Goal: Communication & Community: Answer question/provide support

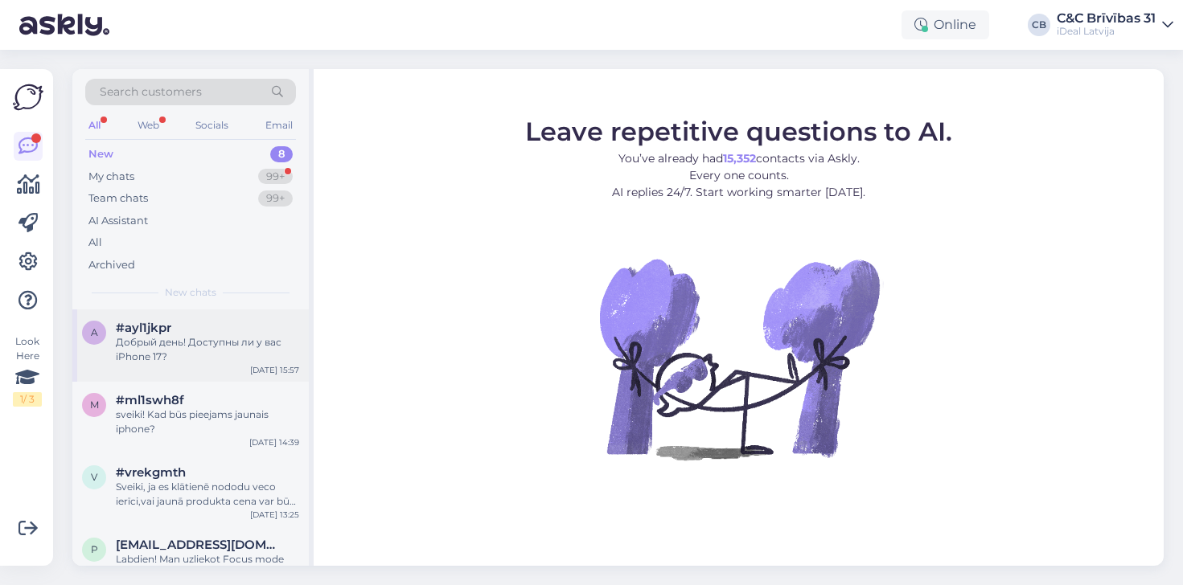
click at [243, 343] on div "Добрый день! Доступны ли у вас iPhone 17?" at bounding box center [207, 349] width 183 height 29
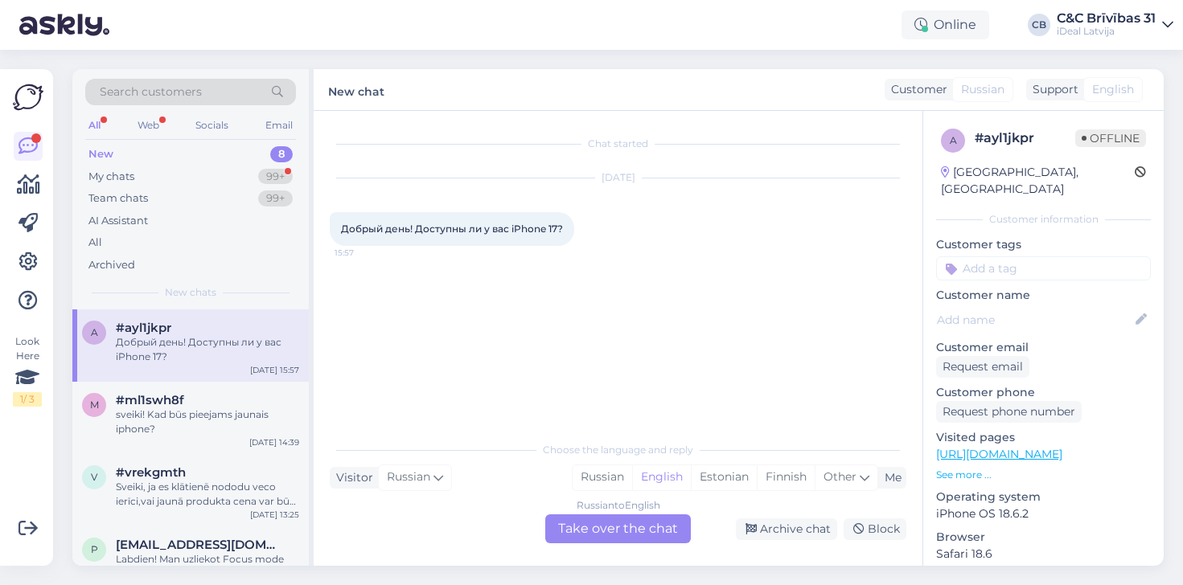
click at [414, 233] on span "Добрый день! Доступны ли у вас iPhone 17?" at bounding box center [452, 229] width 222 height 12
copy div "Добрый день! Доступны ли у вас iPhone 17? 15:57"
click at [868, 476] on icon at bounding box center [865, 478] width 10 height 18
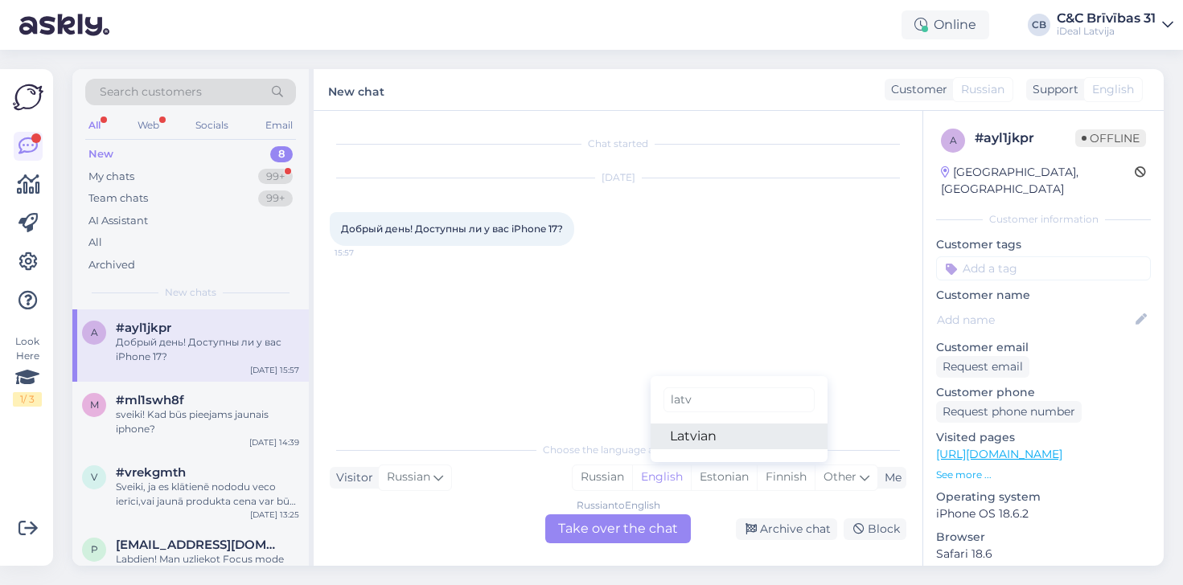
type input "latv"
click at [777, 428] on link "Latvian" at bounding box center [738, 437] width 177 height 26
click at [657, 526] on div "Russian to Latvian Take over the chat" at bounding box center [618, 529] width 146 height 29
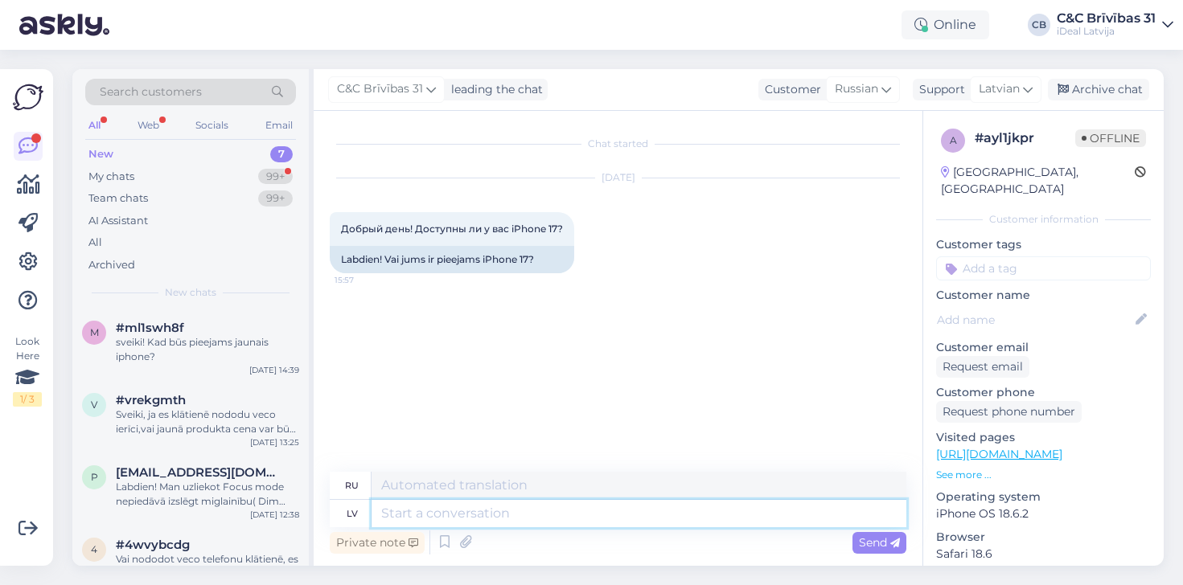
click at [628, 503] on textarea at bounding box center [638, 513] width 535 height 27
type textarea "Labdien!"
type textarea "Привет!"
type textarea "Labdien! Vēl"
type textarea "Привет! Ещё"
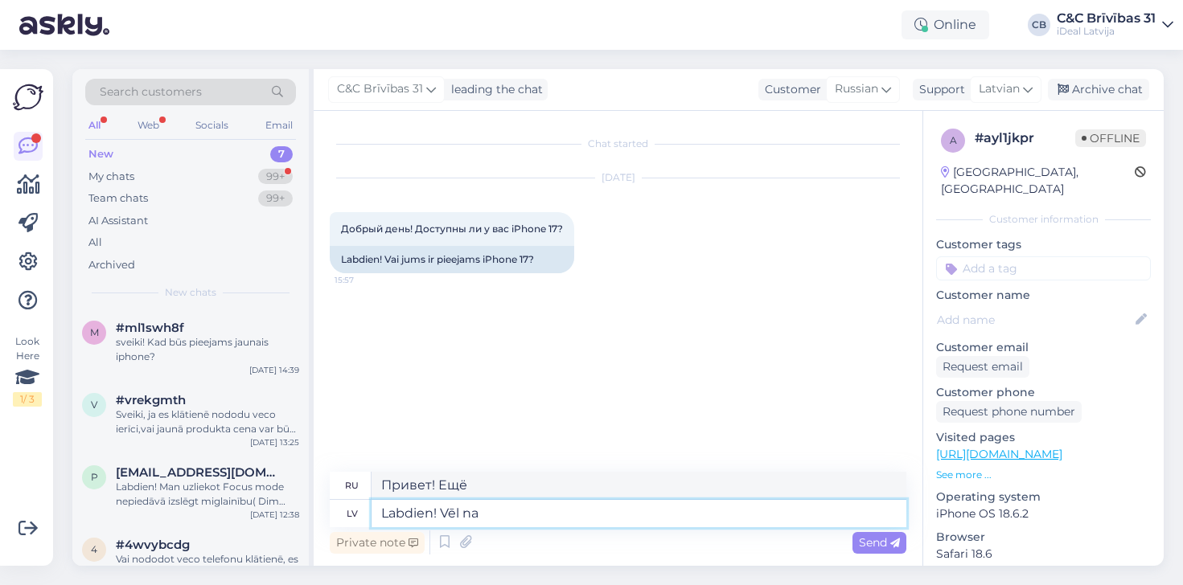
type textarea "Labdien! Vēl nav"
type textarea "Привет! Пока нет."
type textarea "Labdien! Vēl nav"
click at [877, 545] on span "Send" at bounding box center [879, 543] width 41 height 14
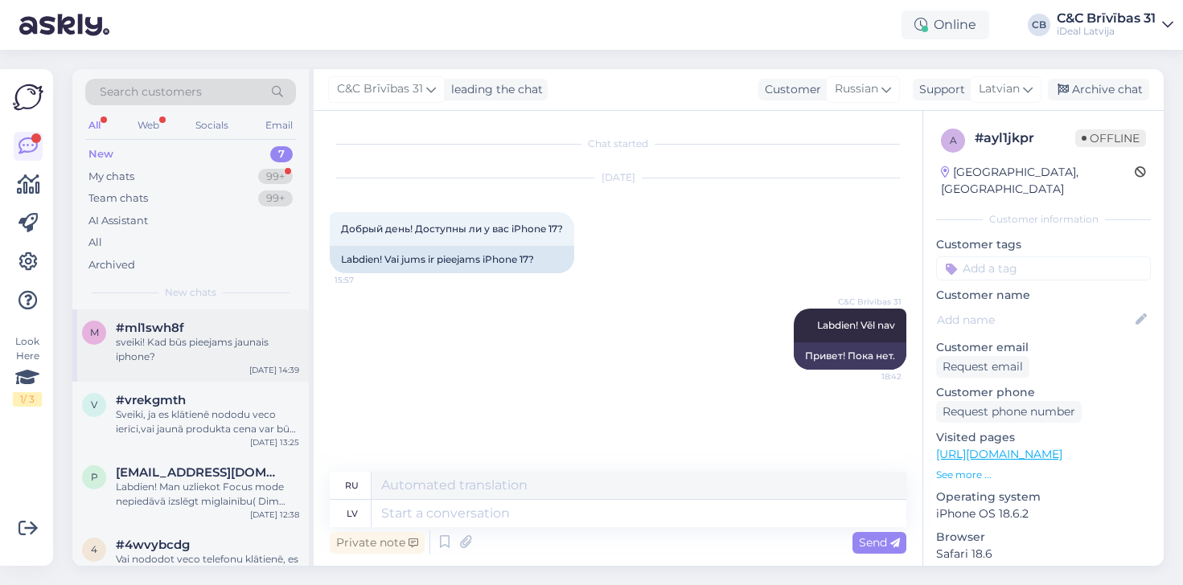
click at [203, 344] on div "sveiki! Kad būs pieejams jaunais iphone?" at bounding box center [207, 349] width 183 height 29
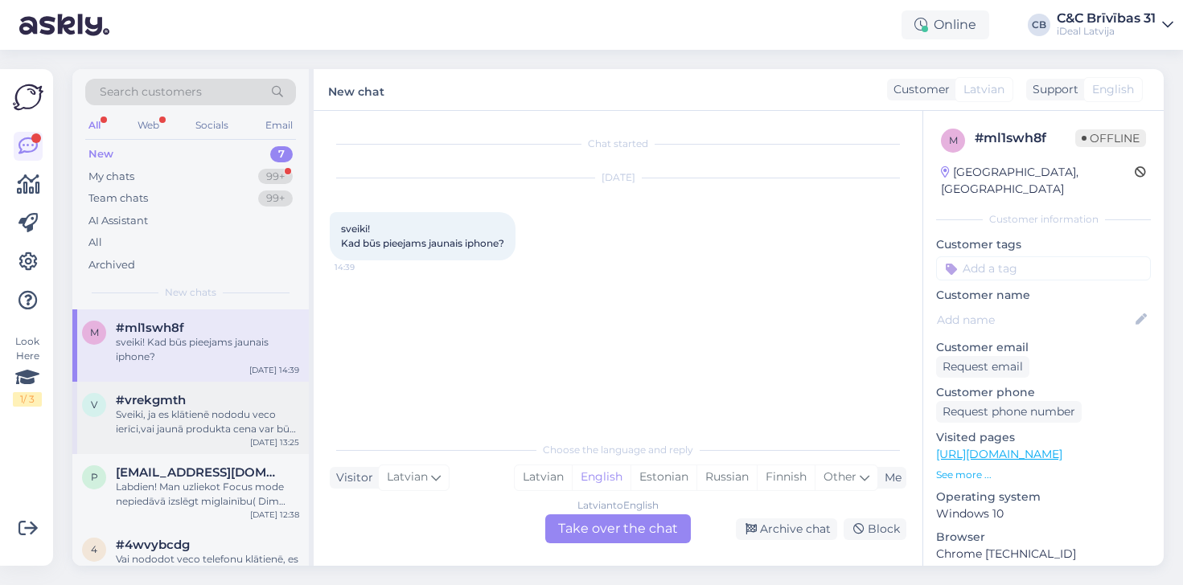
click at [190, 408] on div "Sveiki, ja es klātienē nododu veco ierīci,vai jaunā produkta cena var būt mazāk…" at bounding box center [207, 422] width 183 height 29
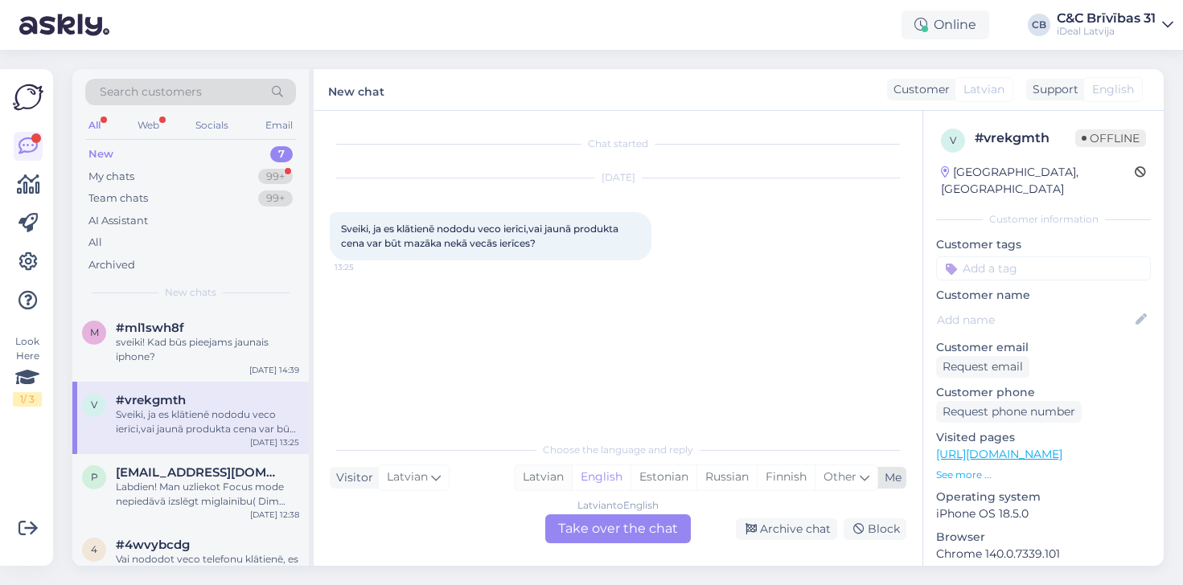
click at [553, 474] on div "Latvian" at bounding box center [543, 478] width 57 height 24
click at [620, 521] on div "Latvian to Latvian Take over the chat" at bounding box center [618, 529] width 146 height 29
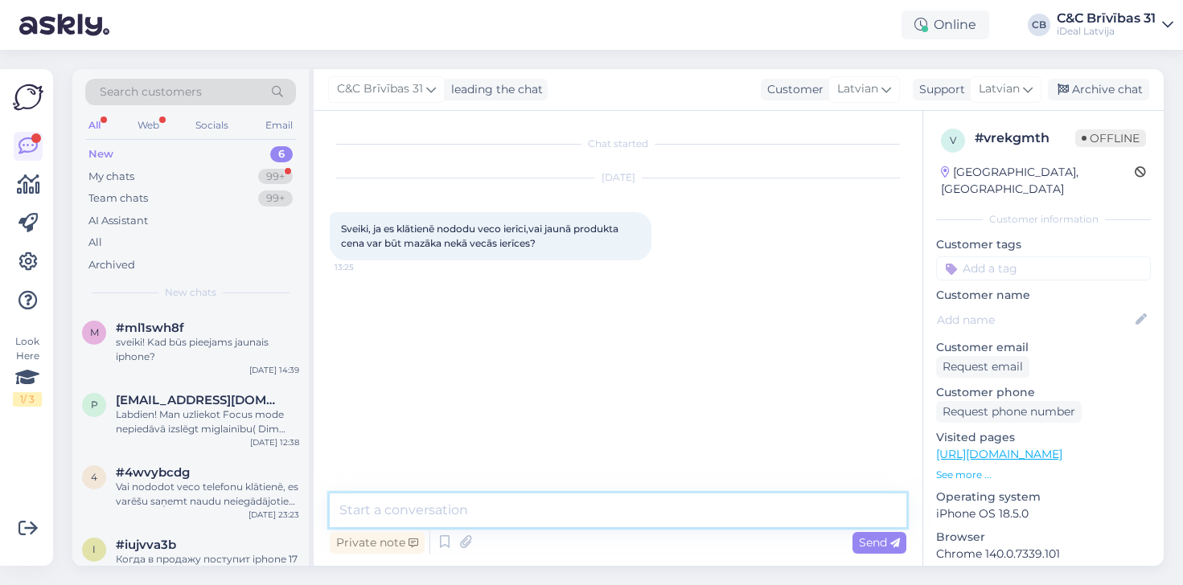
click at [610, 515] on textarea at bounding box center [618, 511] width 577 height 34
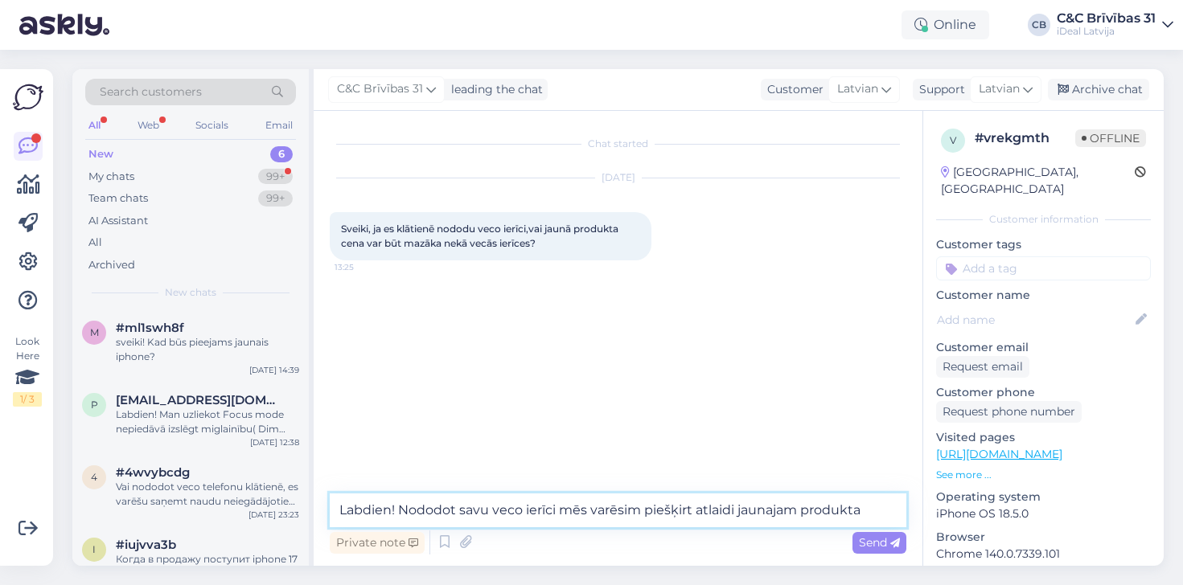
type textarea "Labdien! Nododot savu veco ierīci mēs varēsim piešķirt atlaidi jaunajam produkt…"
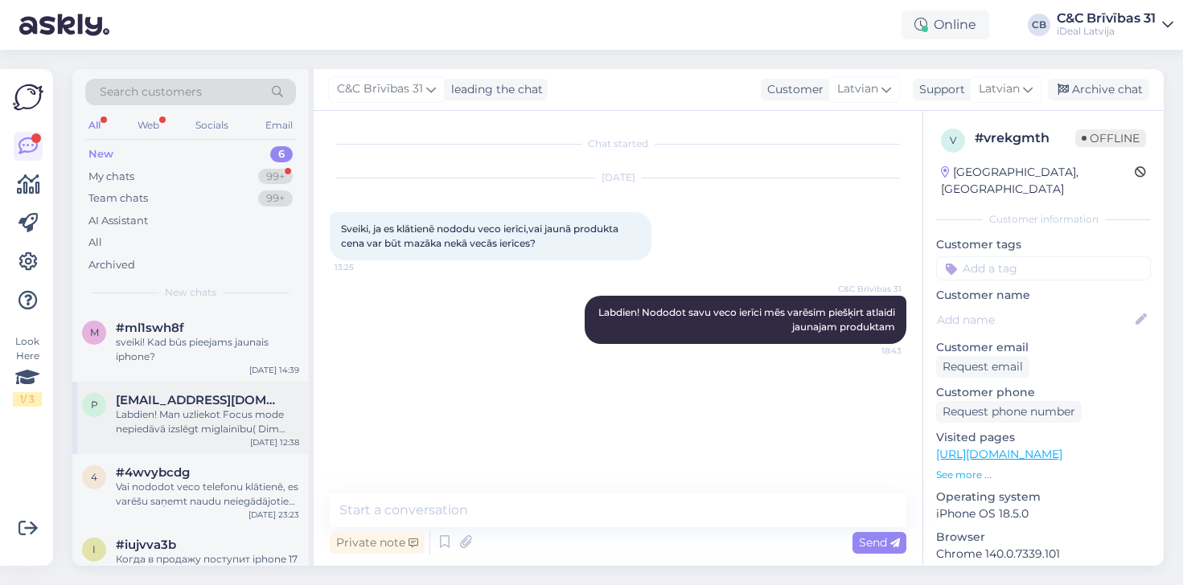
click at [244, 435] on div "p [EMAIL_ADDRESS][DOMAIN_NAME] Labdien! Man uzliekot Focus mode nepiedāvā izslē…" at bounding box center [190, 418] width 236 height 72
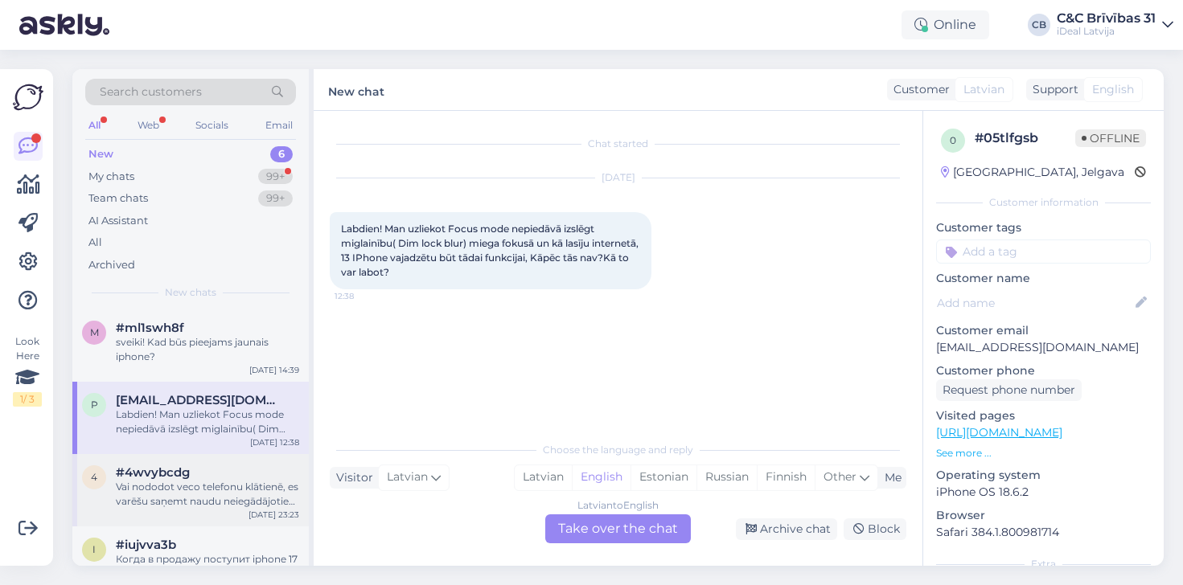
click at [214, 477] on div "#4wvybcdg" at bounding box center [207, 473] width 183 height 14
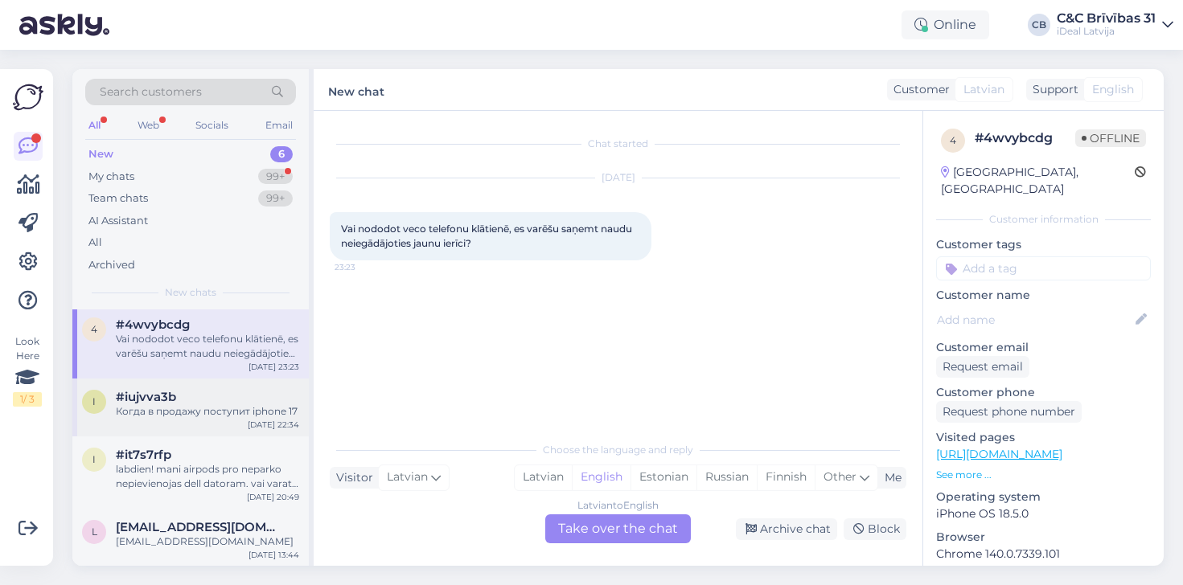
scroll to position [146, 0]
click at [185, 172] on div "My chats 99+" at bounding box center [190, 177] width 211 height 23
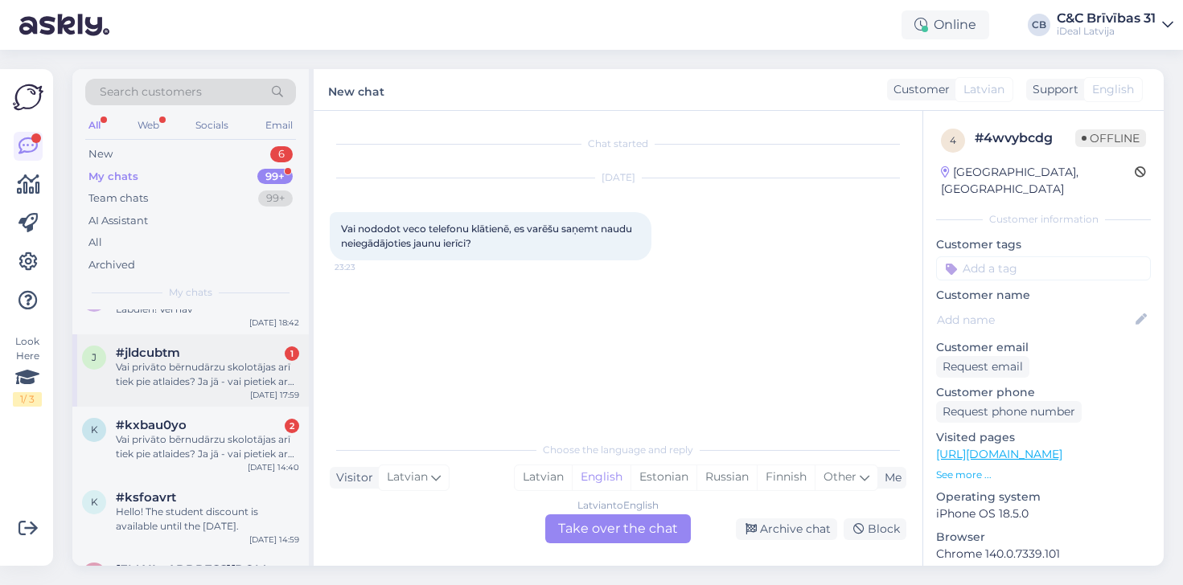
scroll to position [113, 0]
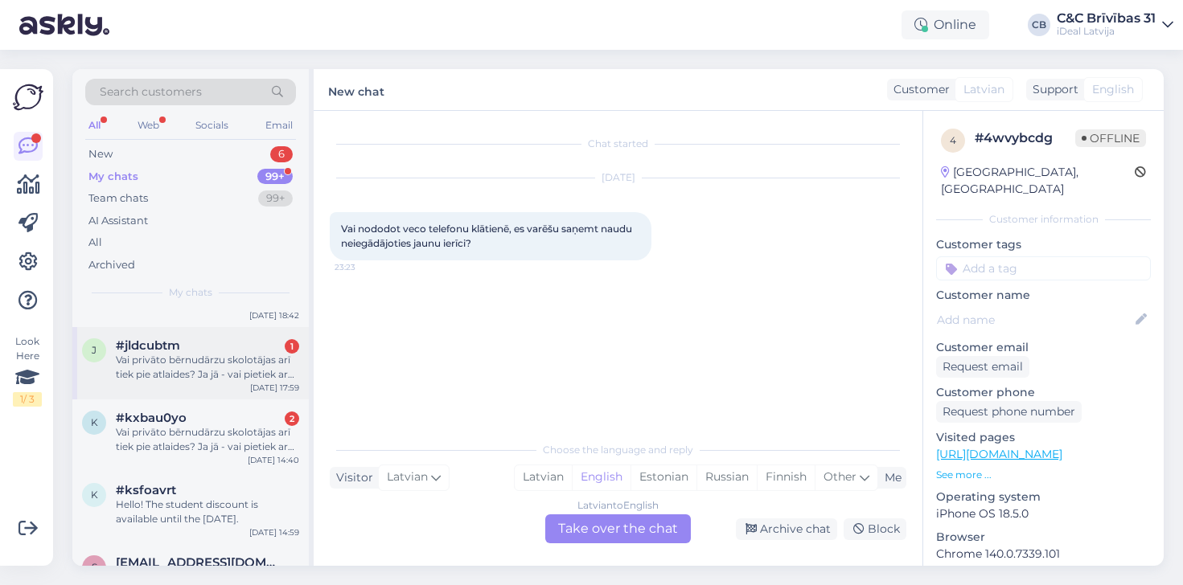
click at [231, 371] on div "Vai privāto bērnudārzu skolotājas arī tiek pie atlaides? Ja jā - vai pietiek ar…" at bounding box center [207, 367] width 183 height 29
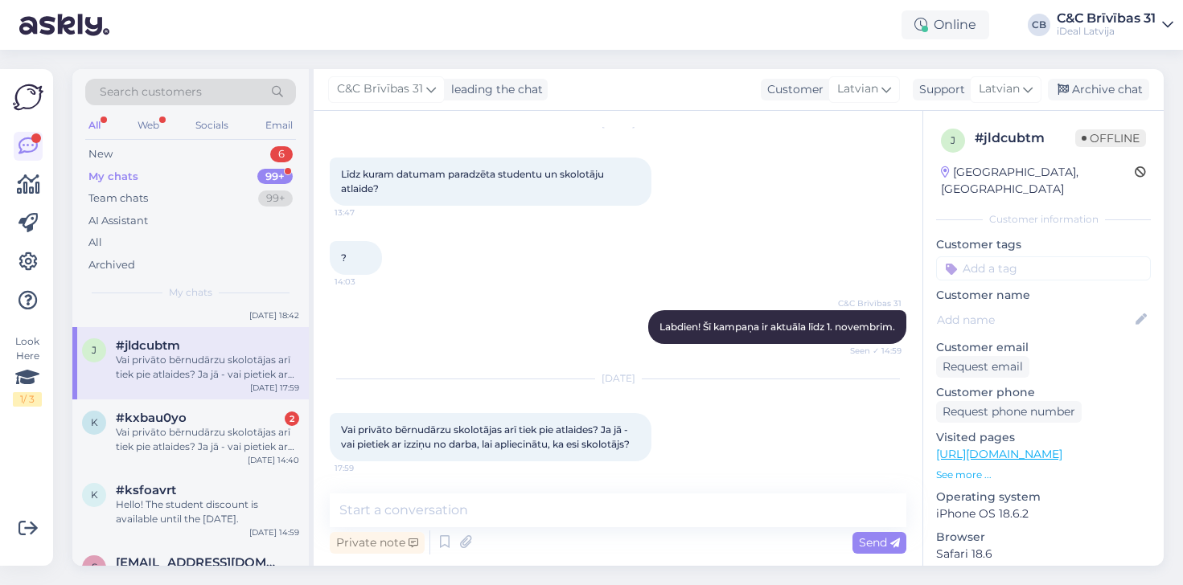
scroll to position [69, 0]
